Goal: Task Accomplishment & Management: Use online tool/utility

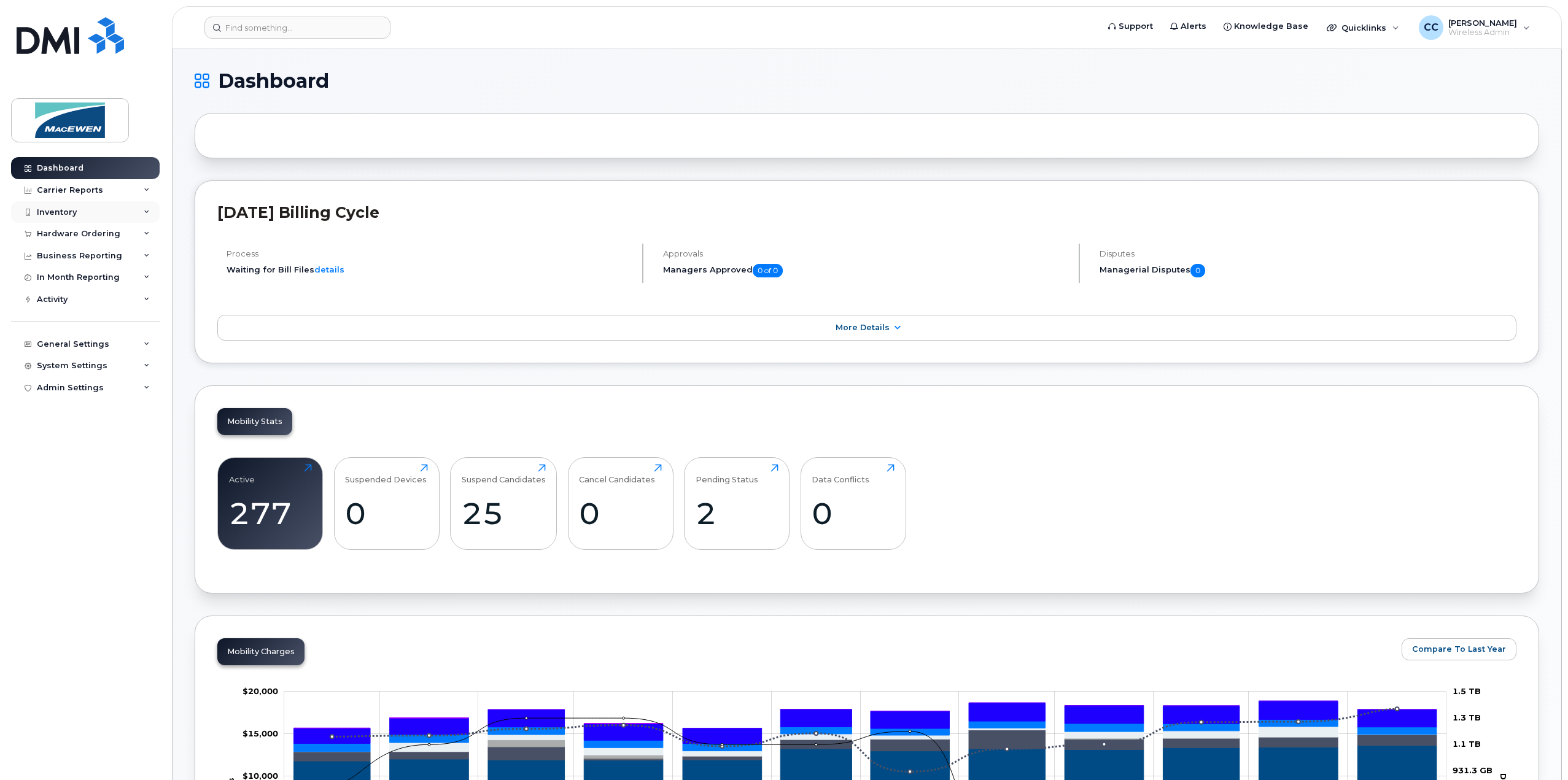
click at [68, 213] on div "Inventory" at bounding box center [57, 212] width 40 height 10
click at [62, 238] on div "Mobility Devices" at bounding box center [77, 234] width 69 height 11
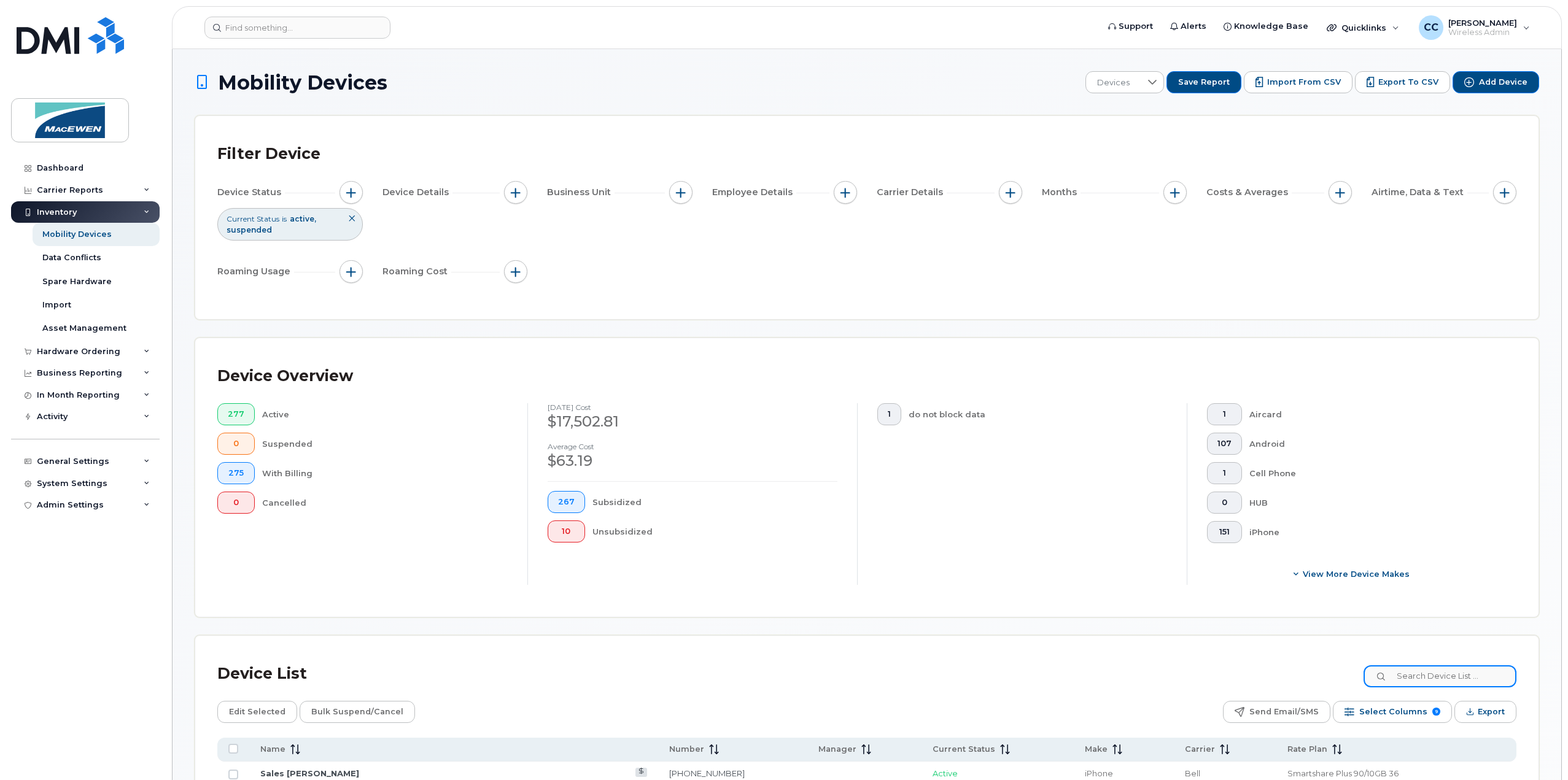
click at [1408, 686] on input at bounding box center [1440, 676] width 153 height 22
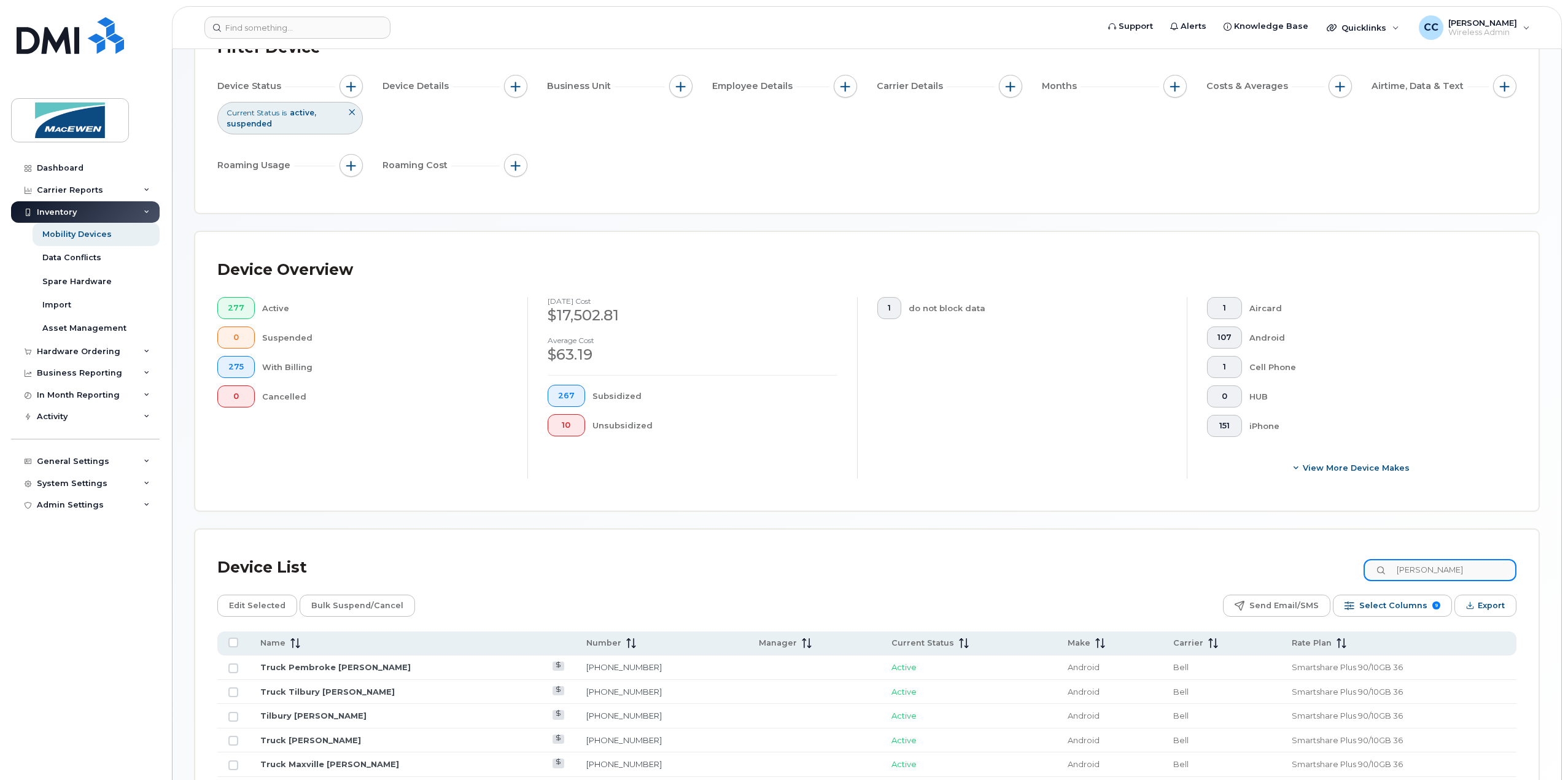
scroll to position [123, 0]
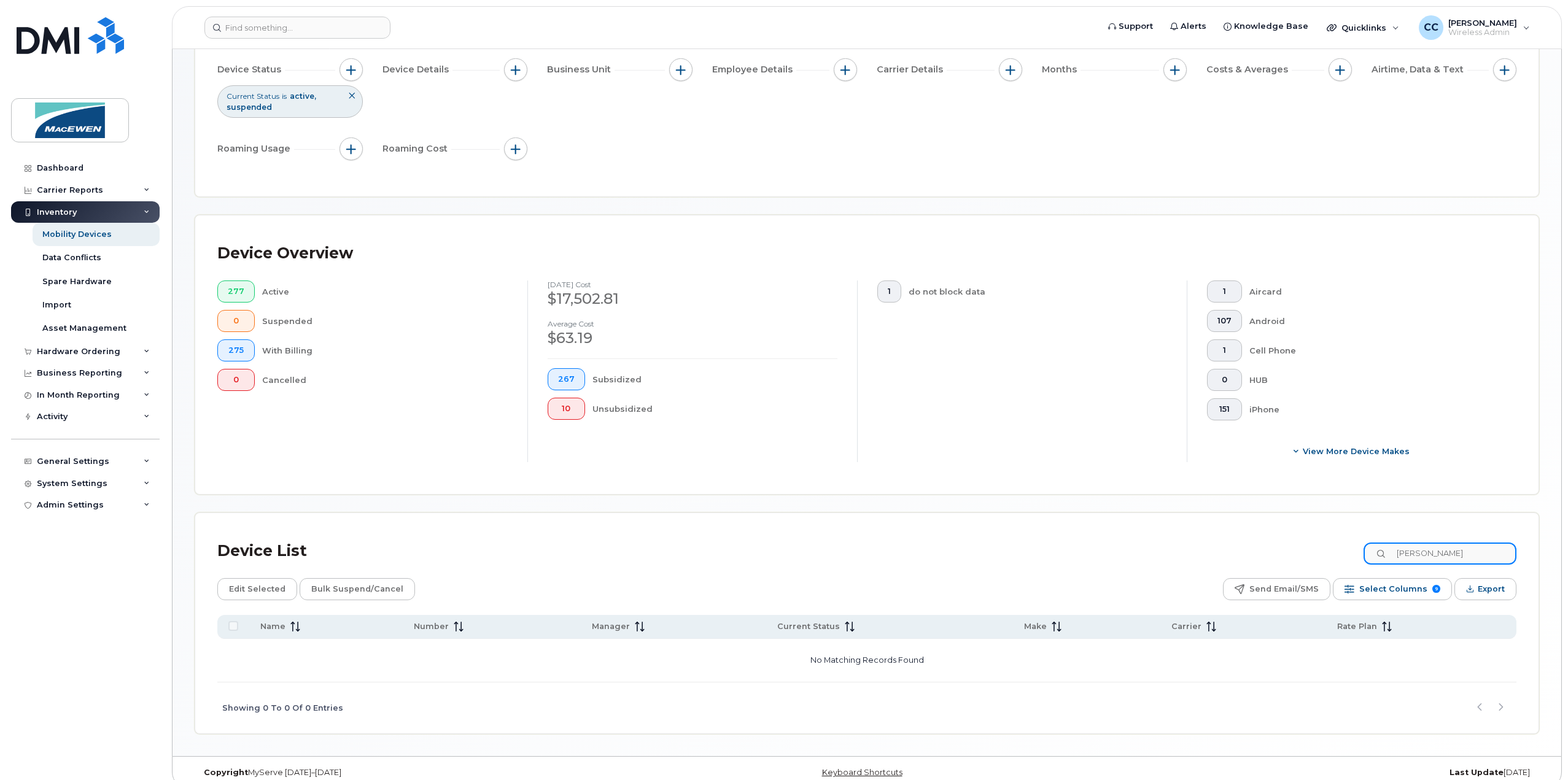
type input "[PERSON_NAME]"
click at [1445, 561] on div "Device List [PERSON_NAME]" at bounding box center [866, 551] width 1299 height 32
drag, startPoint x: 1367, startPoint y: 553, endPoint x: 1338, endPoint y: 553, distance: 29.0
click at [1338, 553] on div "Device List [PERSON_NAME]" at bounding box center [866, 551] width 1299 height 32
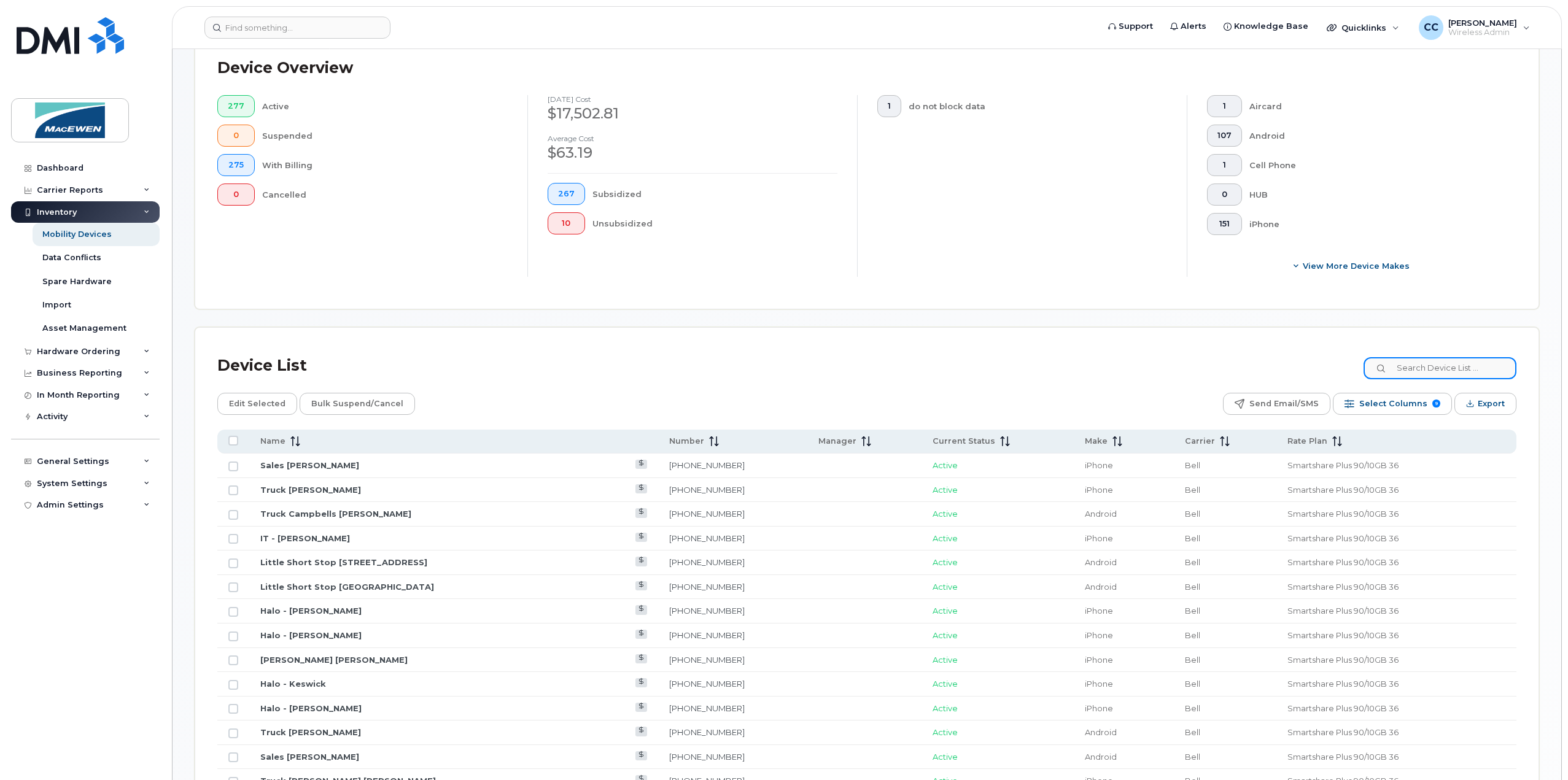
scroll to position [368, 0]
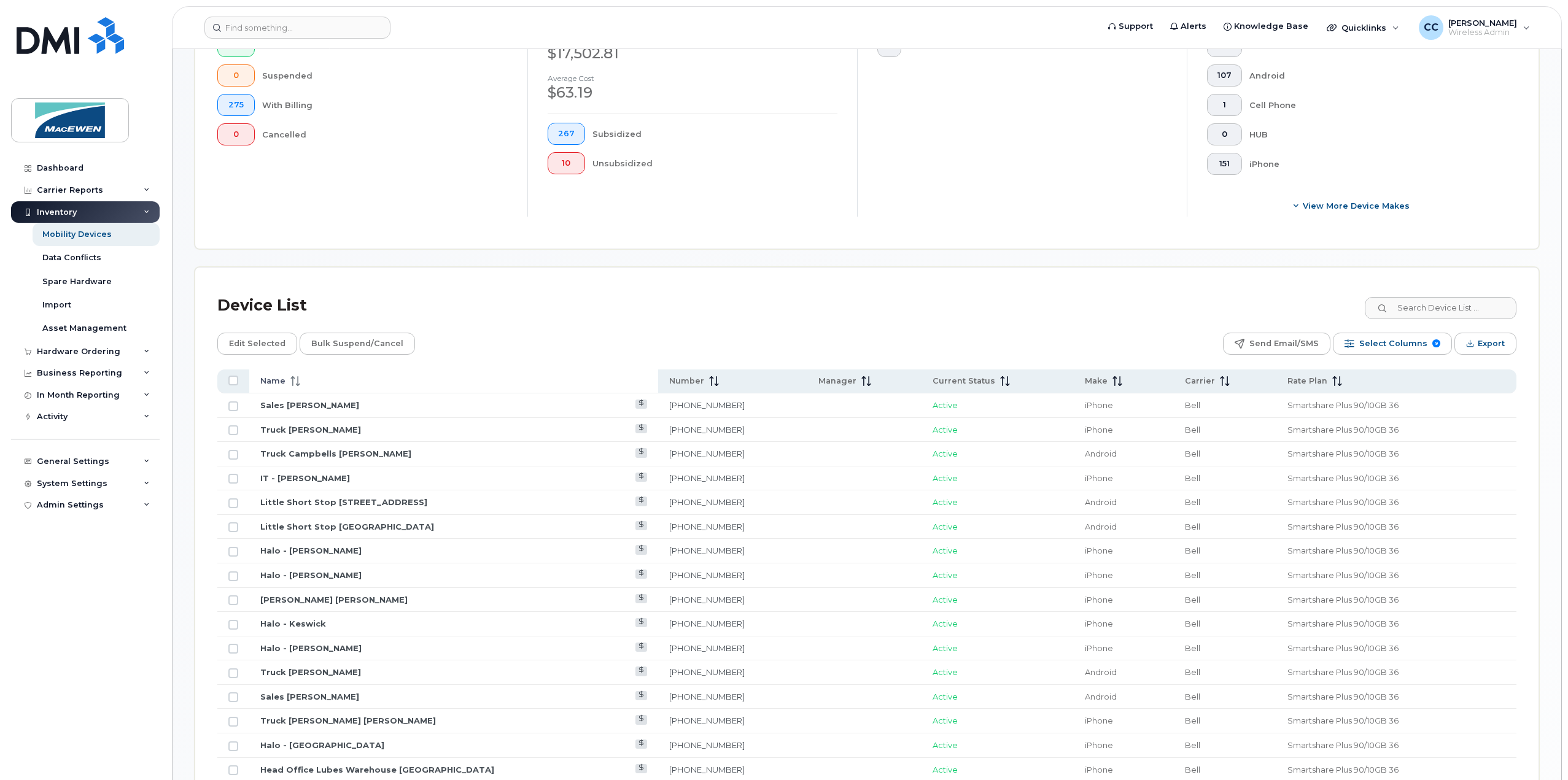
click at [264, 377] on span "Name" at bounding box center [273, 381] width 25 height 11
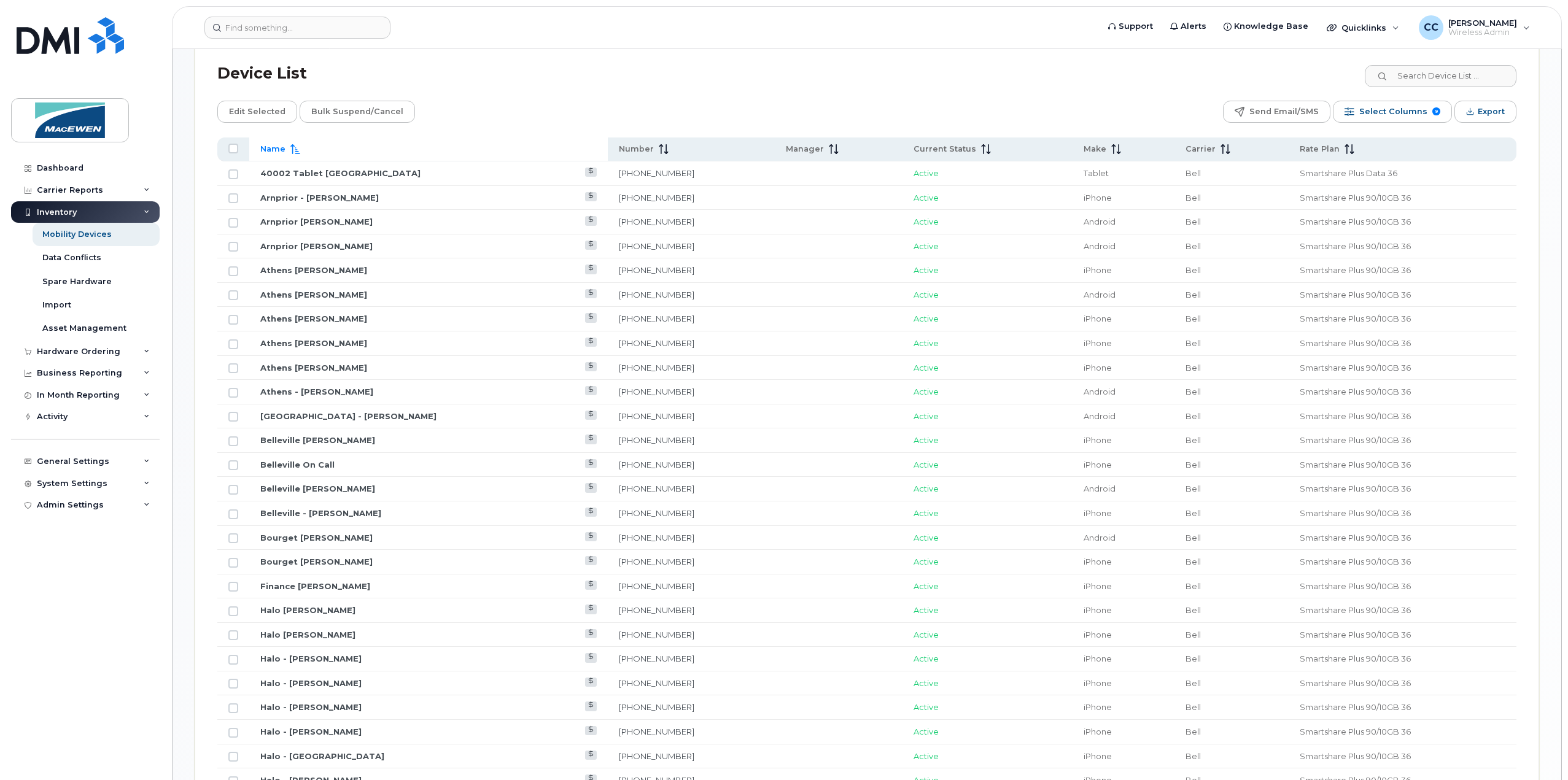
scroll to position [436, 0]
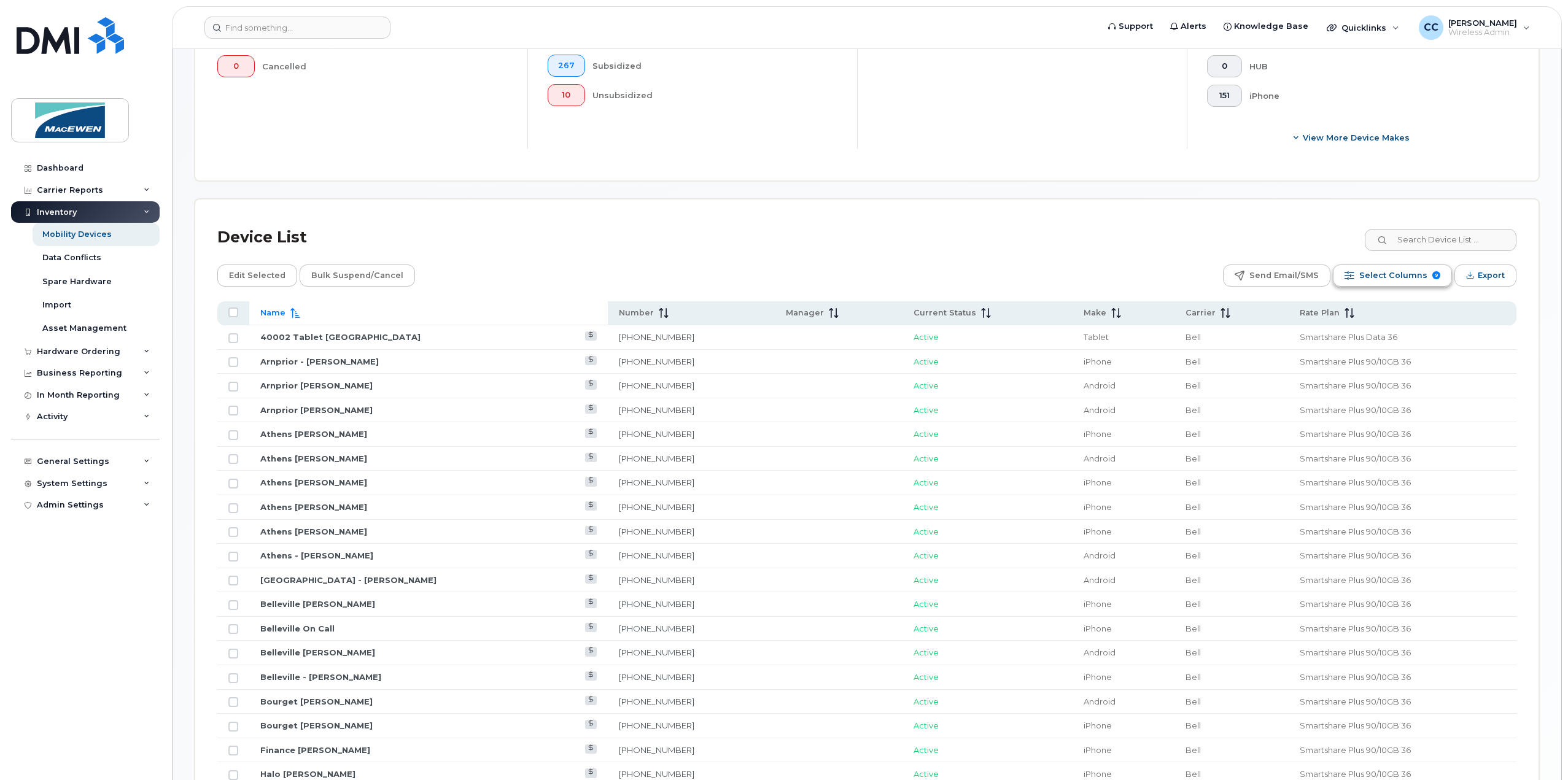
click at [1397, 273] on span "Select Columns" at bounding box center [1393, 275] width 68 height 19
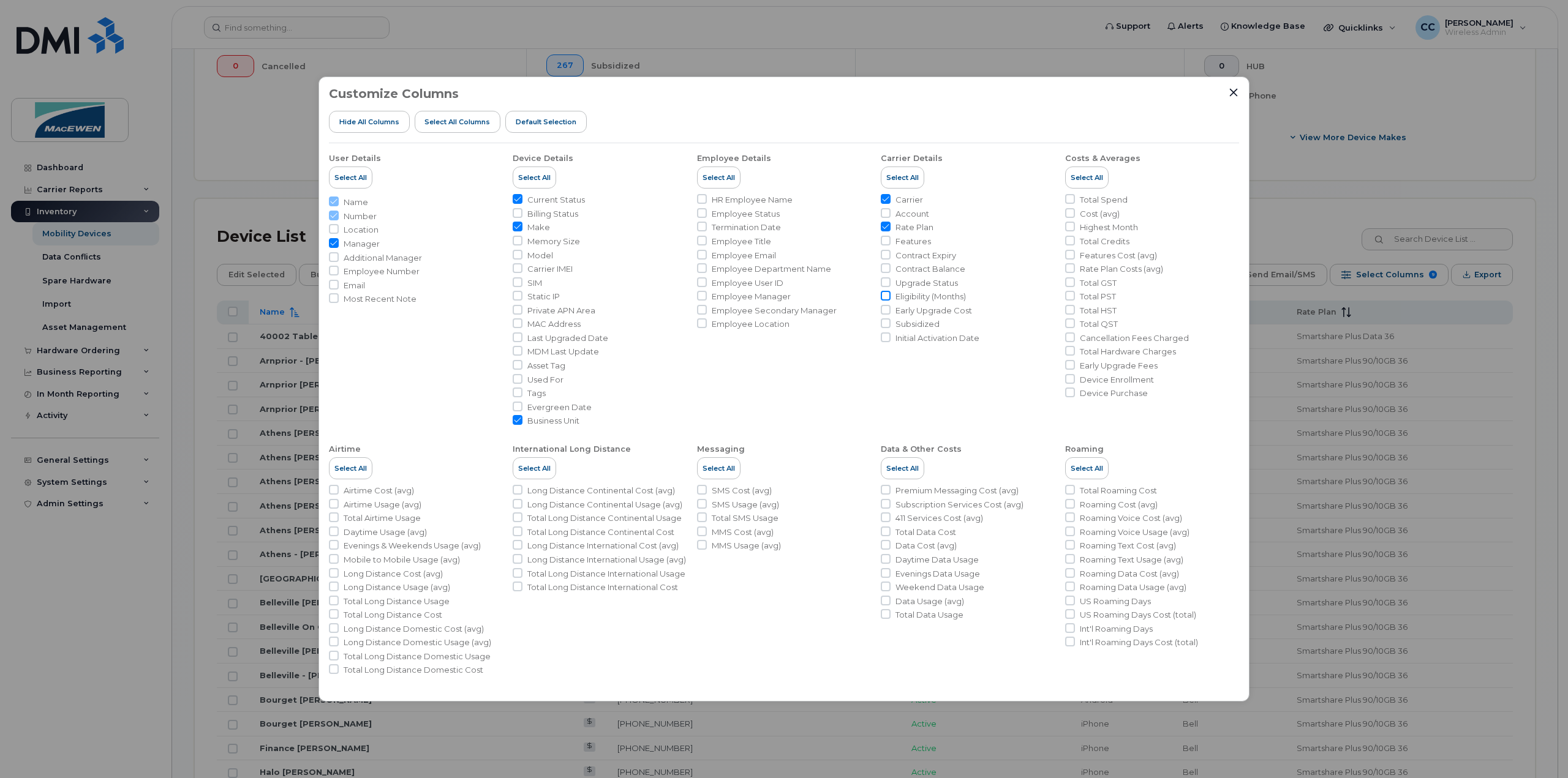
click at [890, 295] on input "Eligibility (Months)" at bounding box center [885, 295] width 10 height 10
checkbox input "true"
click at [1235, 94] on icon "Close" at bounding box center [1233, 92] width 8 height 8
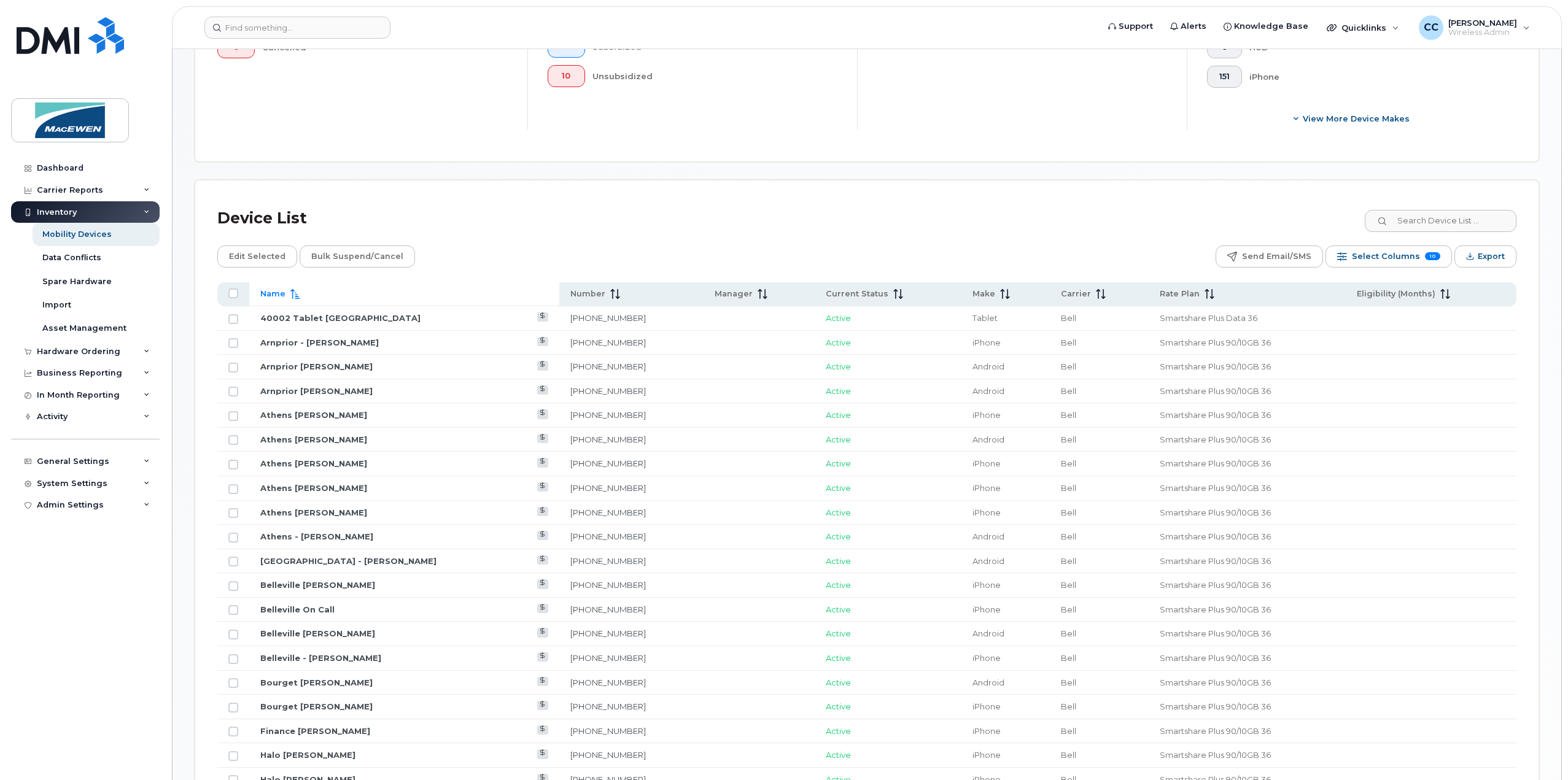
scroll to position [436, 0]
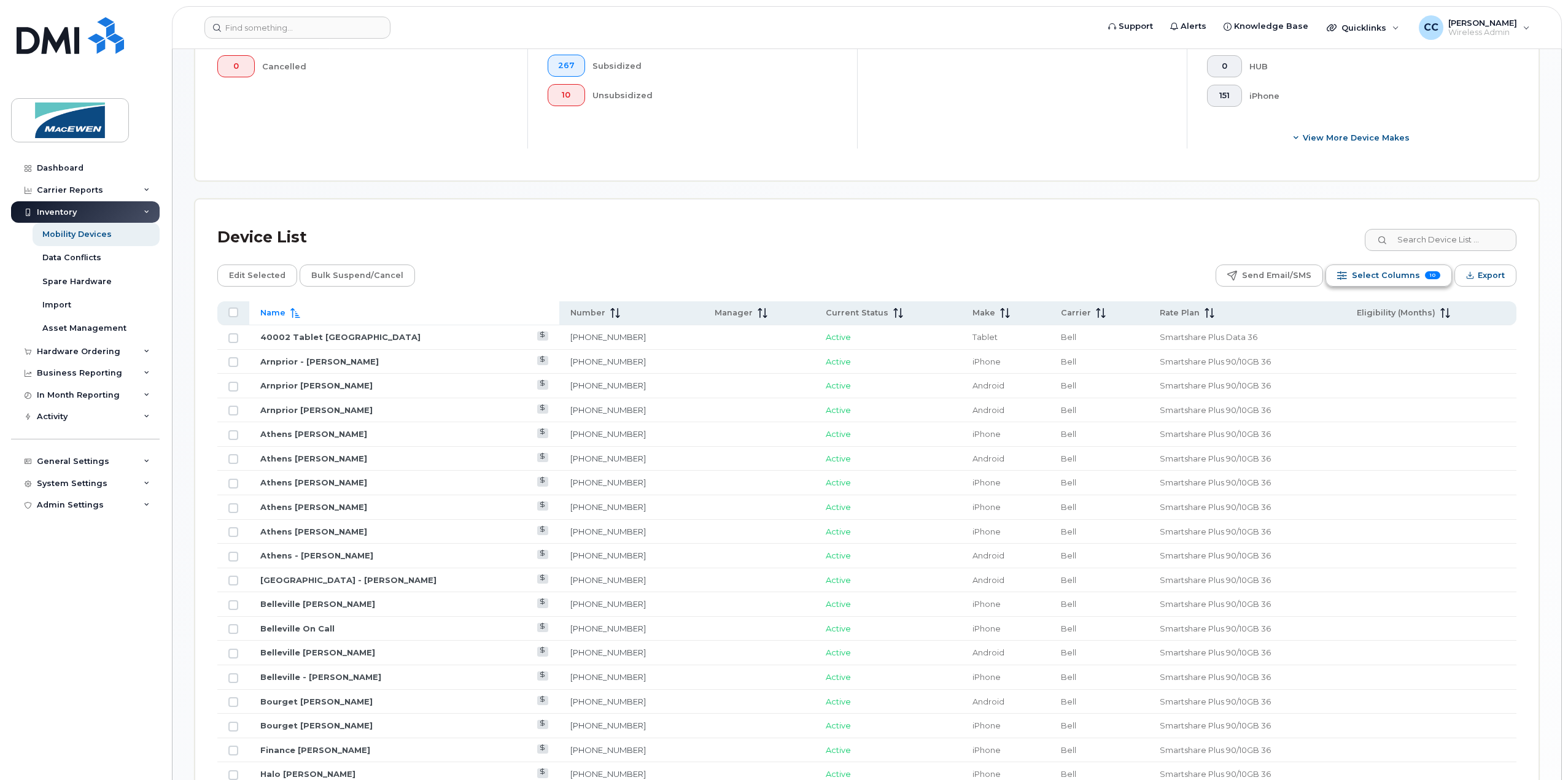
click at [1388, 280] on span "Select Columns" at bounding box center [1385, 275] width 68 height 19
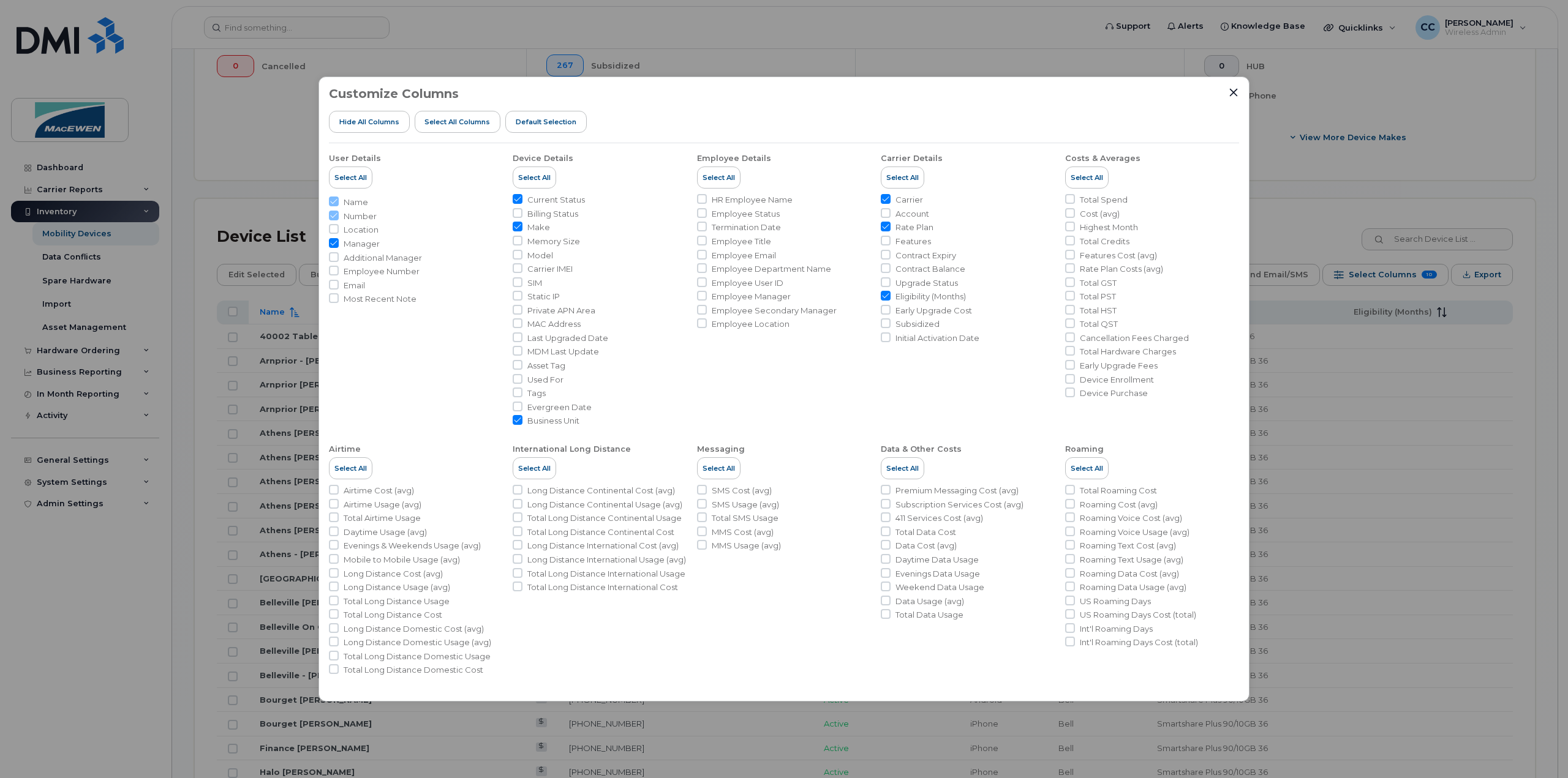
click at [883, 295] on input "Eligibility (Months)" at bounding box center [885, 295] width 10 height 10
checkbox input "false"
click at [890, 253] on li "Contract Expiry" at bounding box center [968, 256] width 174 height 12
click at [890, 254] on input "Contract Expiry" at bounding box center [885, 254] width 10 height 10
checkbox input "true"
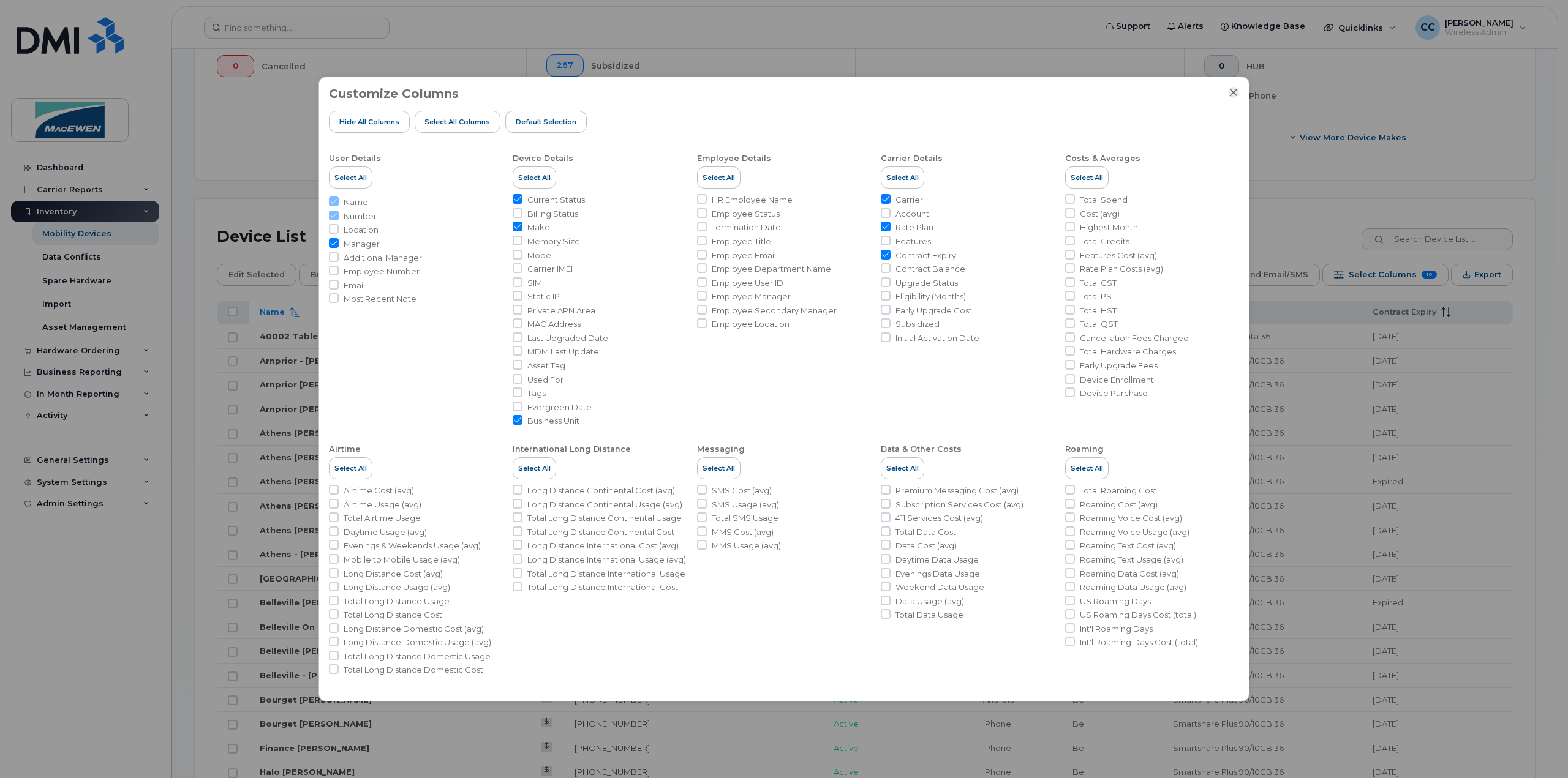
click at [1231, 96] on icon "Close" at bounding box center [1233, 92] width 10 height 10
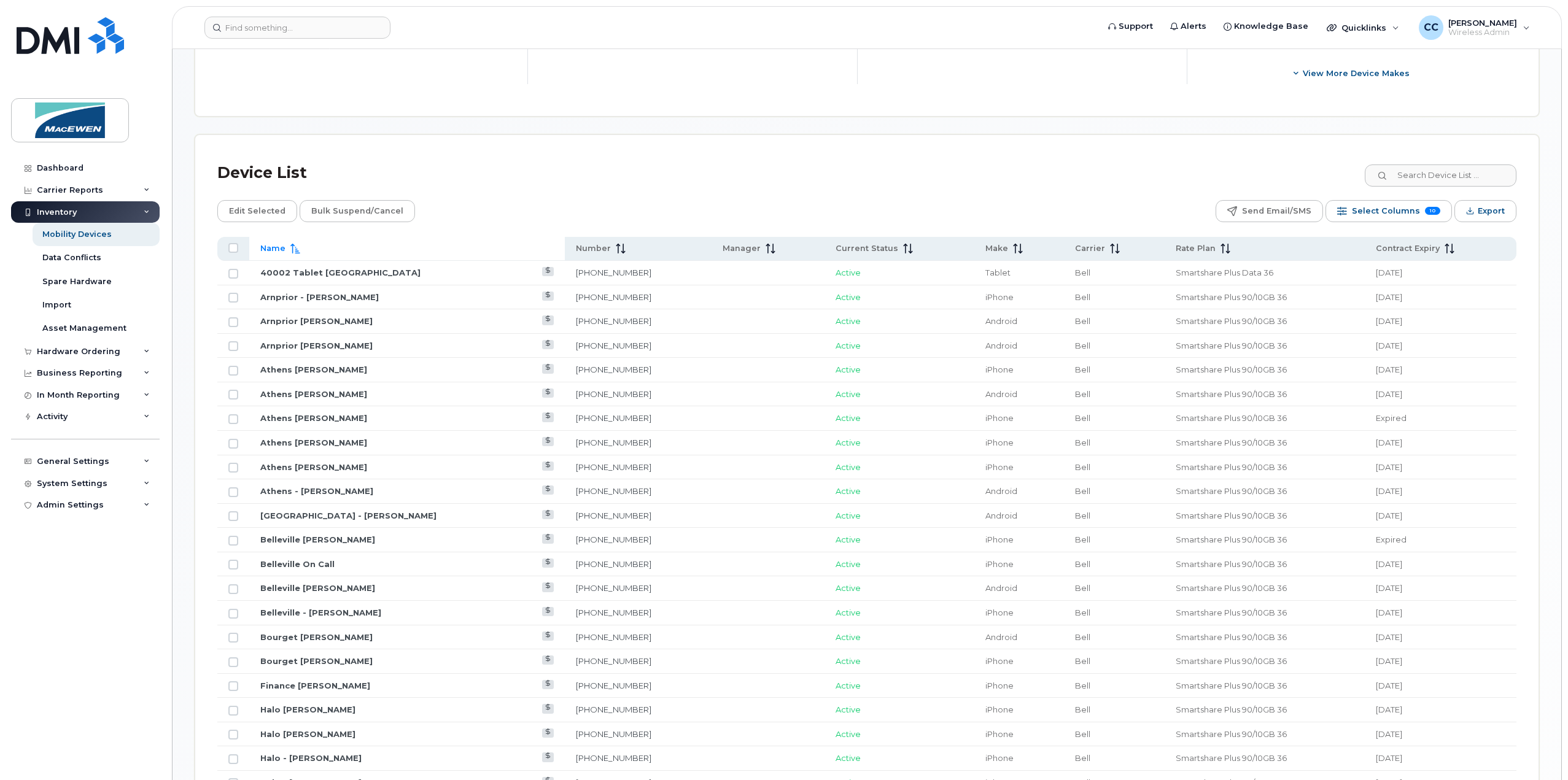
scroll to position [620, 0]
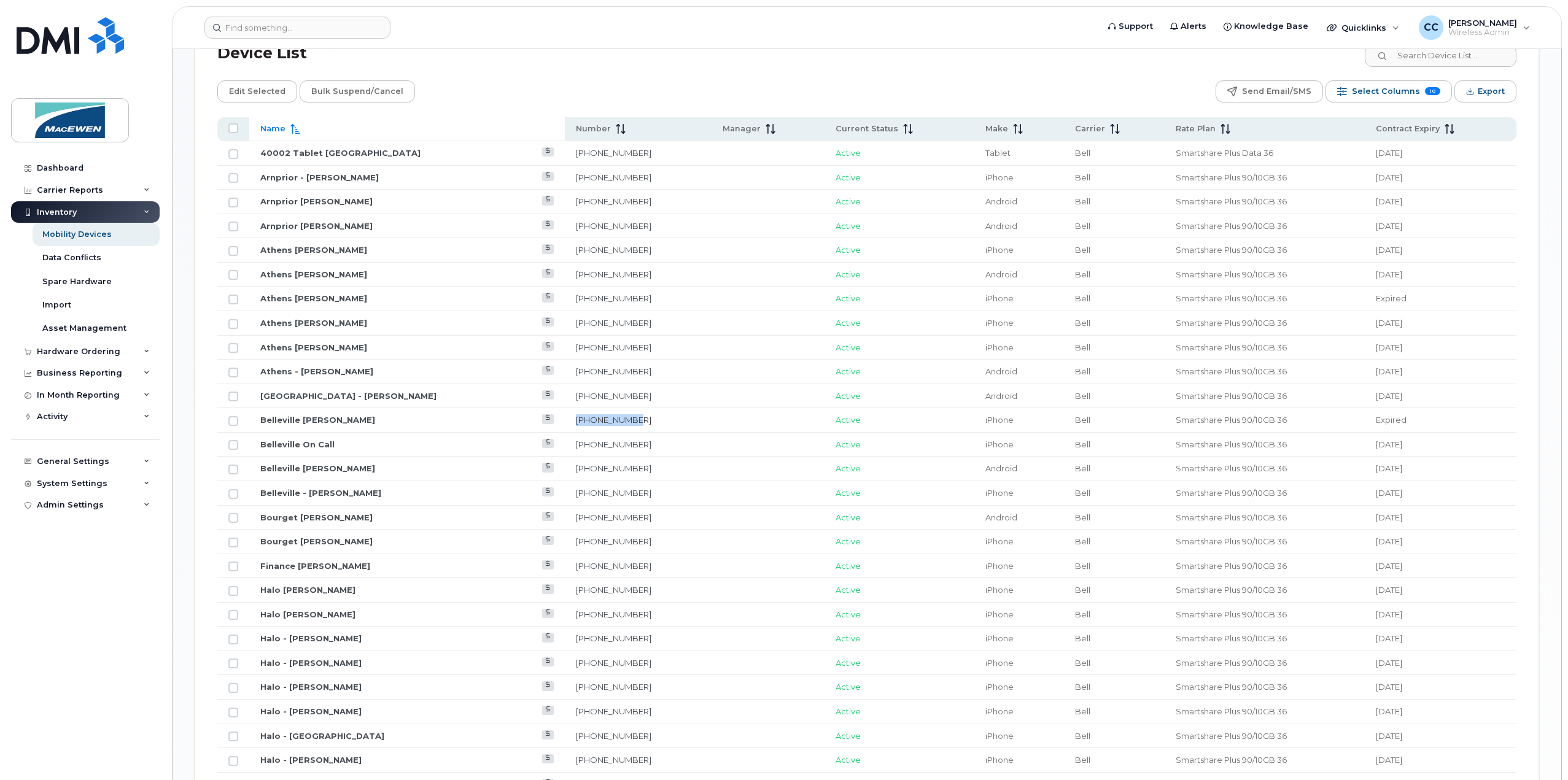
drag, startPoint x: 557, startPoint y: 412, endPoint x: 507, endPoint y: 418, distance: 50.4
click at [564, 418] on td "[PHONE_NUMBER]" at bounding box center [637, 420] width 147 height 25
copy link "[PHONE_NUMBER]"
